Goal: Information Seeking & Learning: Learn about a topic

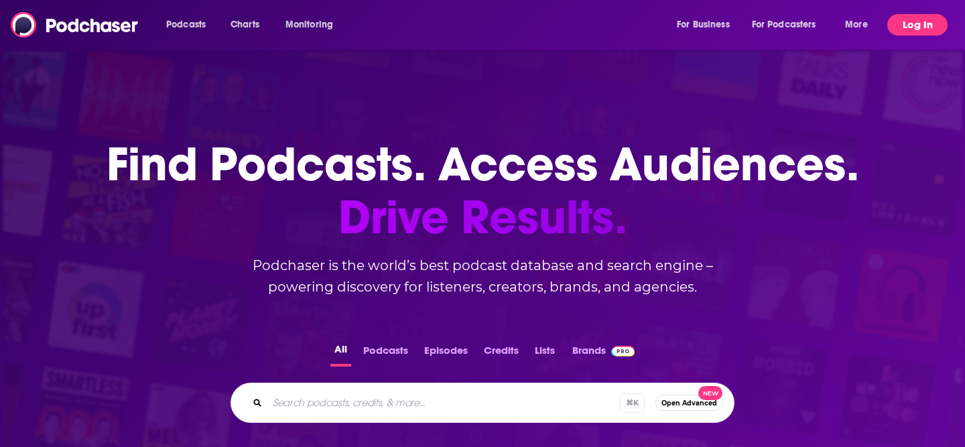
click at [928, 25] on button "Log In" at bounding box center [918, 24] width 60 height 21
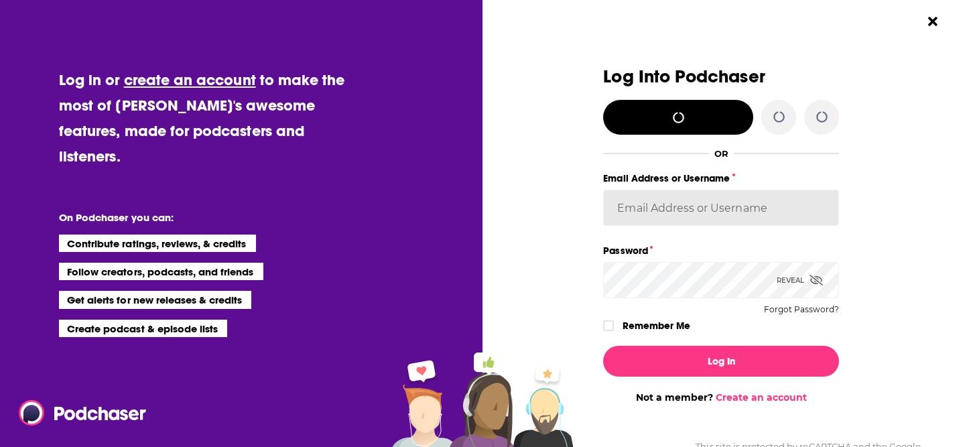
click at [730, 206] on input "Email Address or Username" at bounding box center [721, 208] width 236 height 36
type input "kate_johnson@blastmedia.com"
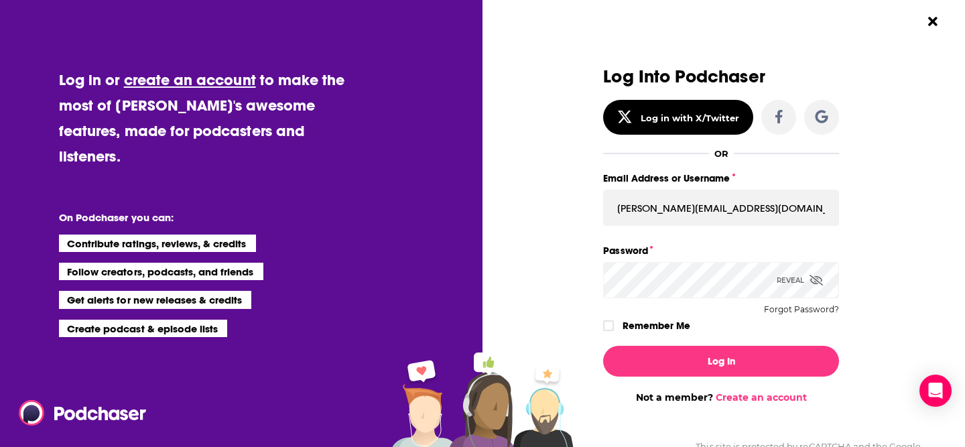
click at [603, 346] on button "Log In" at bounding box center [721, 361] width 236 height 31
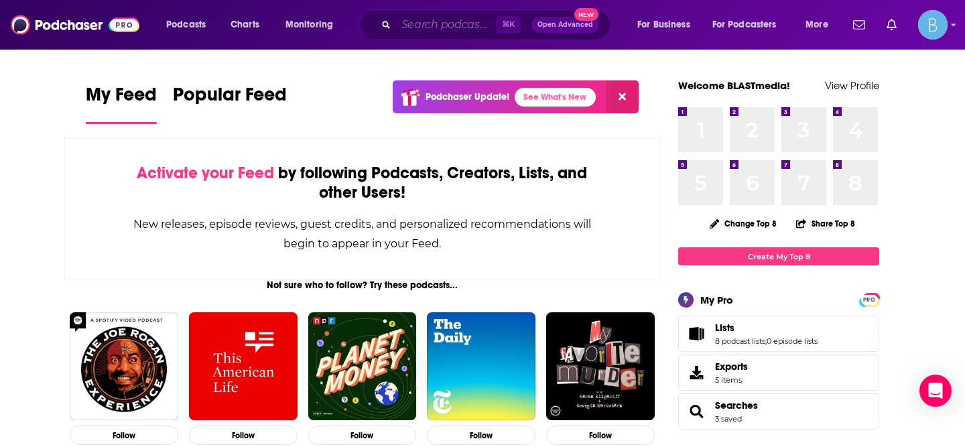
click at [454, 19] on input "Search podcasts, credits, & more..." at bounding box center [446, 24] width 100 height 21
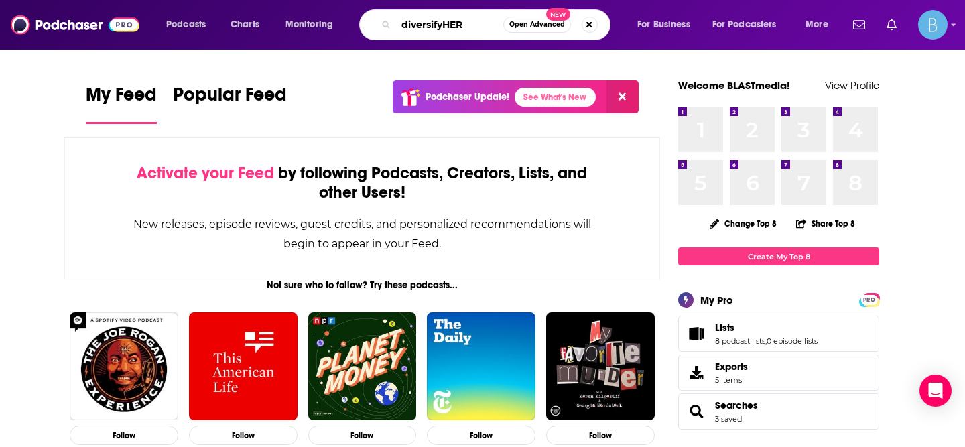
type input "diversifyHER"
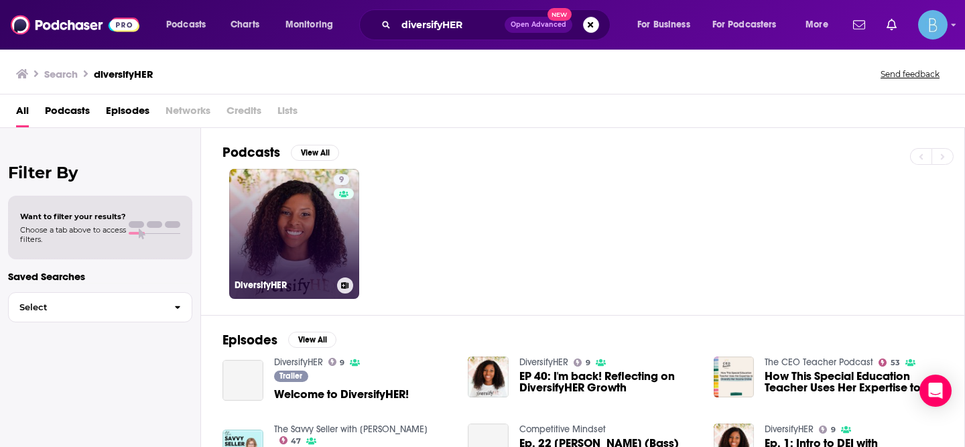
click at [304, 202] on link "9 DiversifyHER" at bounding box center [294, 234] width 130 height 130
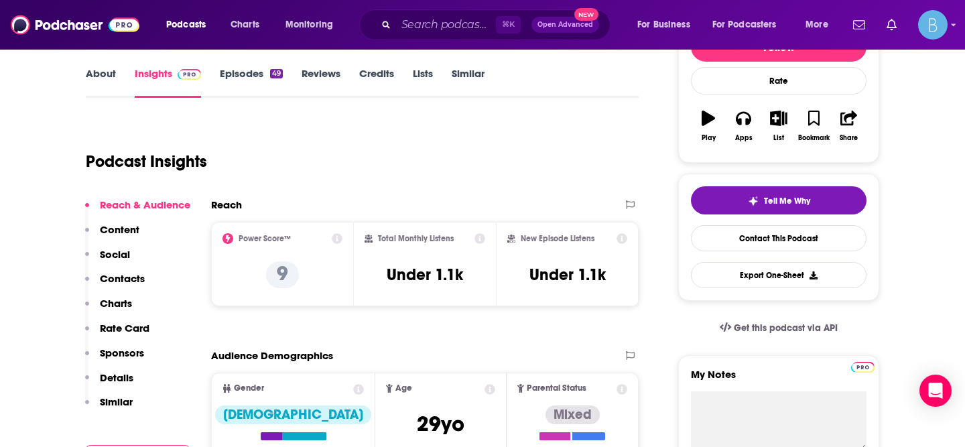
scroll to position [192, 0]
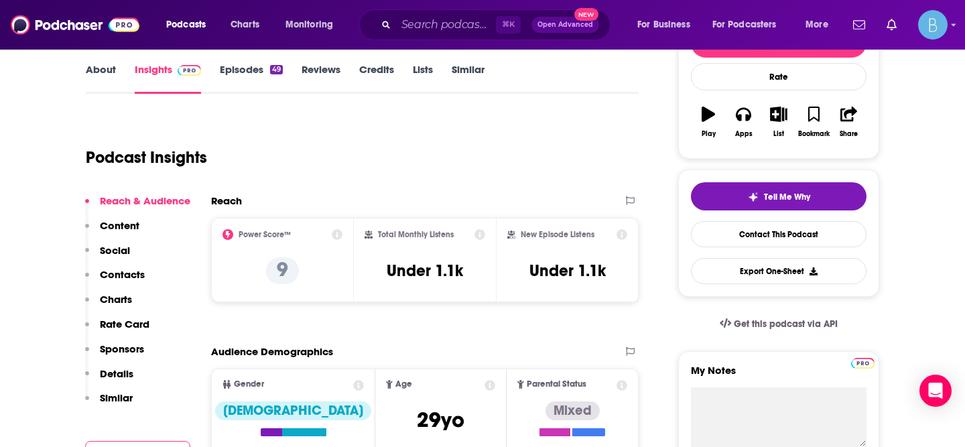
click at [337, 231] on icon at bounding box center [337, 234] width 11 height 11
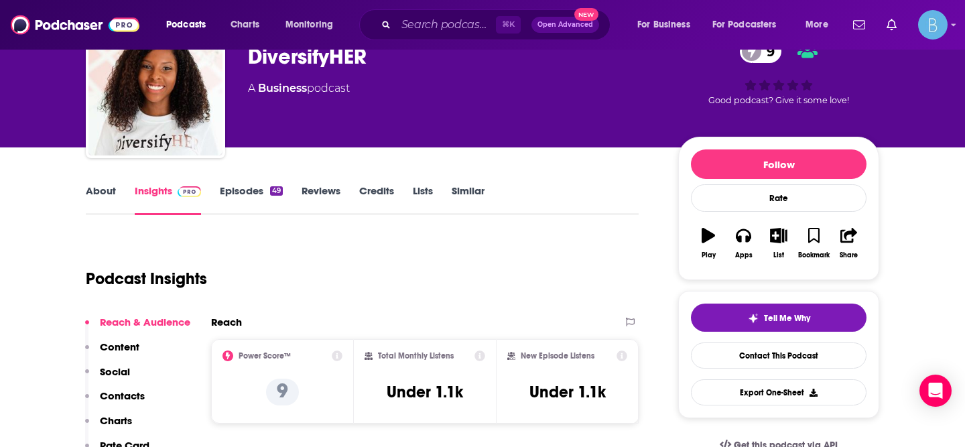
scroll to position [0, 0]
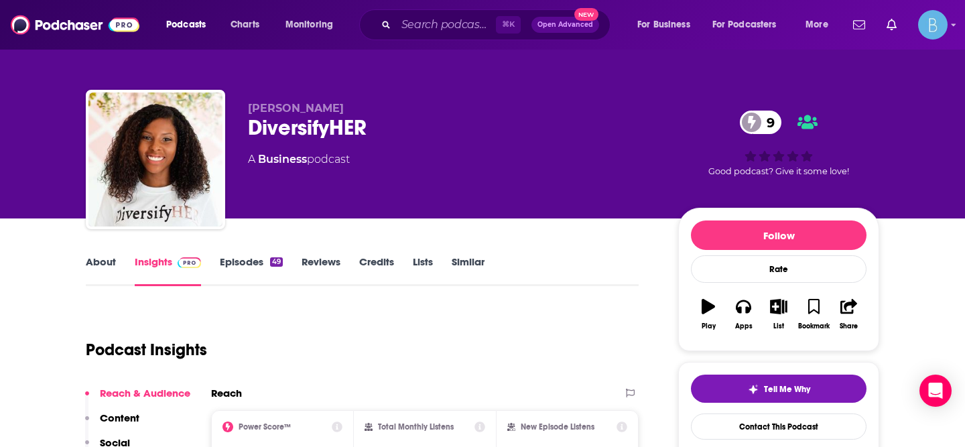
click at [411, 43] on div "Podcasts Charts Monitoring ⌘ K Open Advanced New For Business For Podcasters Mo…" at bounding box center [482, 25] width 965 height 50
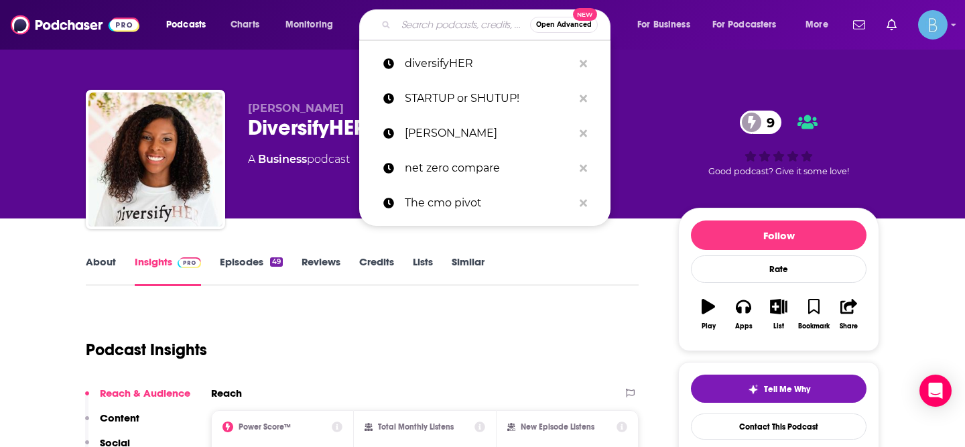
click at [416, 31] on input "Search podcasts, credits, & more..." at bounding box center [463, 24] width 134 height 21
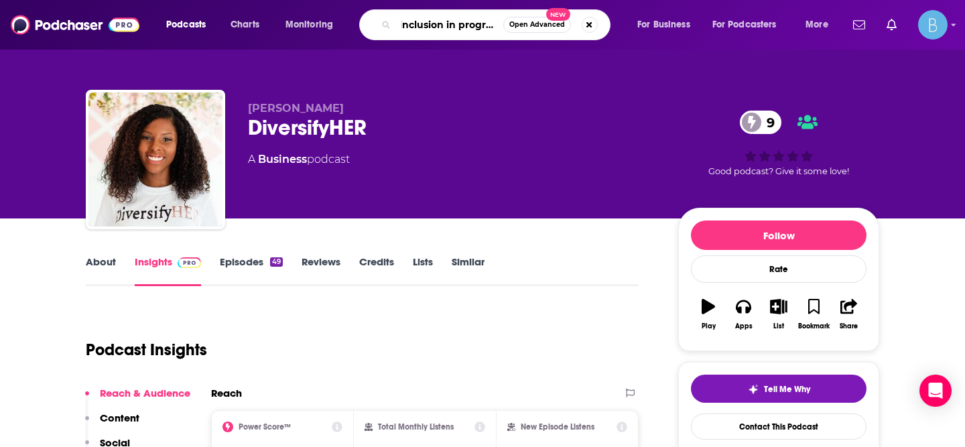
type input "inclusion in progress"
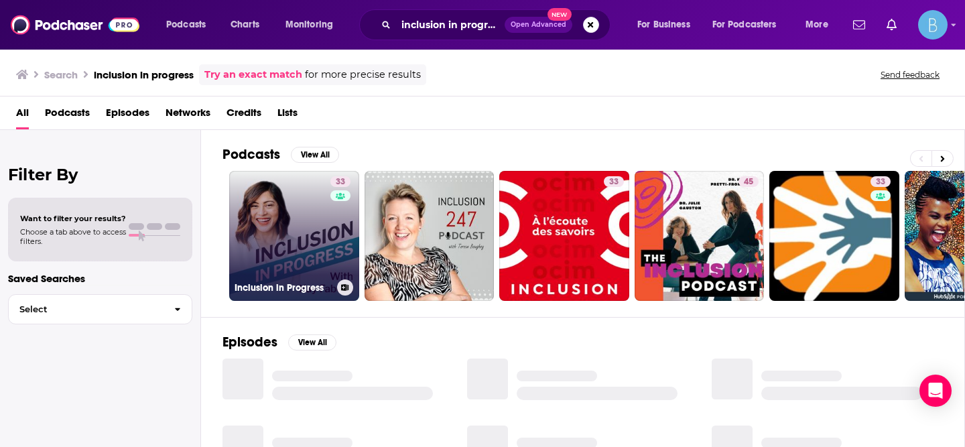
click at [298, 225] on link "33 Inclusion in Progress" at bounding box center [294, 236] width 130 height 130
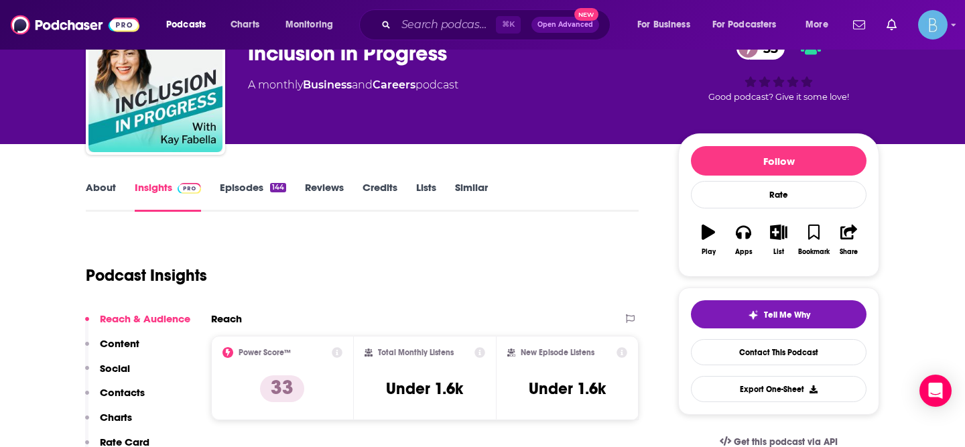
scroll to position [111, 0]
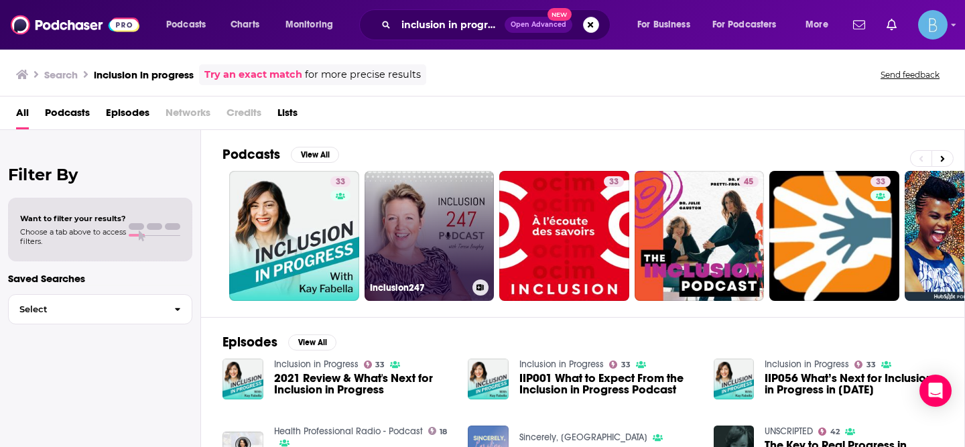
click at [428, 249] on link "Inclusion247" at bounding box center [430, 236] width 130 height 130
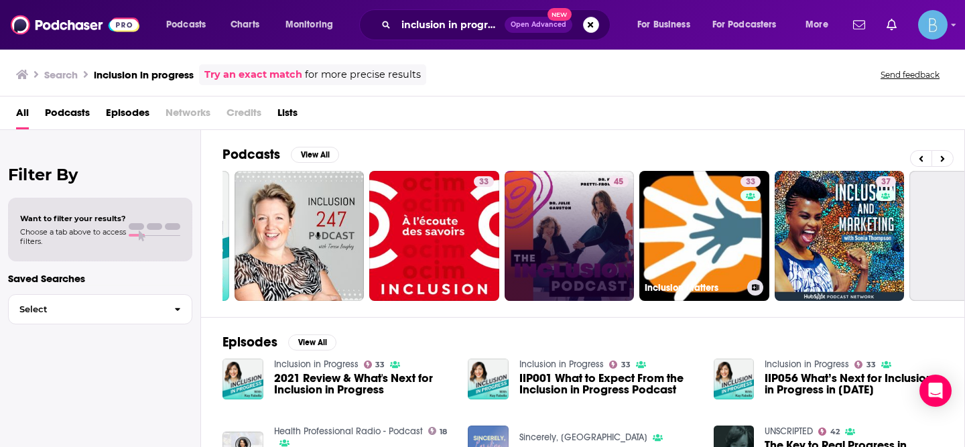
scroll to position [0, 133]
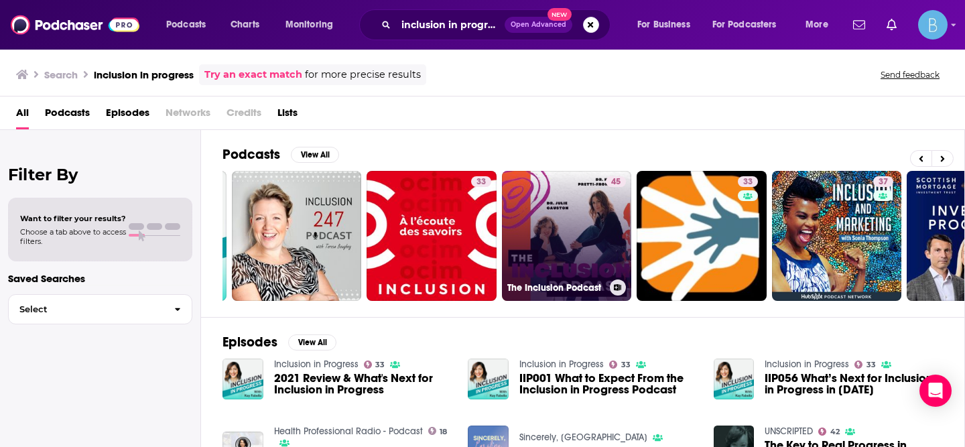
click at [568, 249] on link "45 The Inclusion Podcast" at bounding box center [567, 236] width 130 height 130
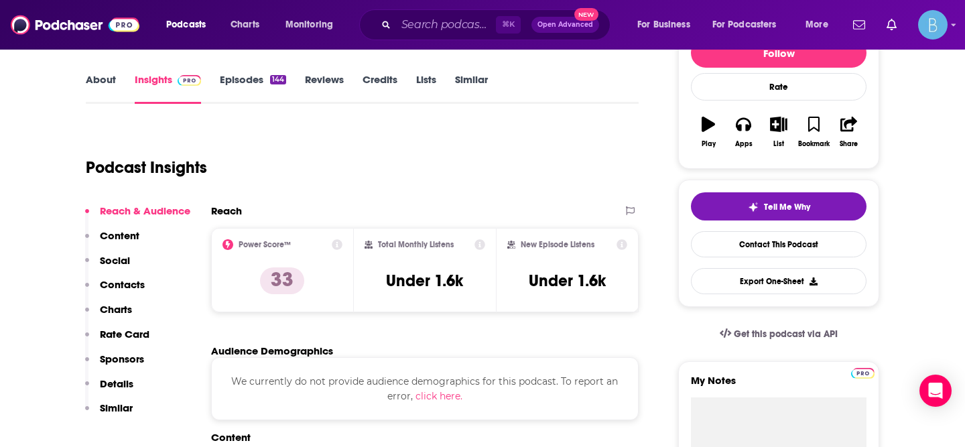
scroll to position [235, 0]
